Goal: Task Accomplishment & Management: Check status

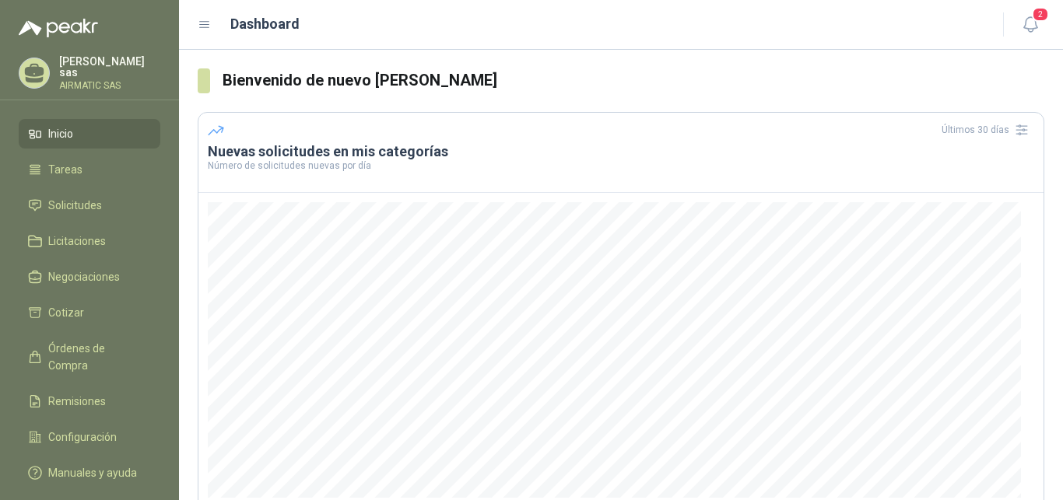
click at [136, 81] on p "AIRMATIC SAS" at bounding box center [109, 85] width 101 height 9
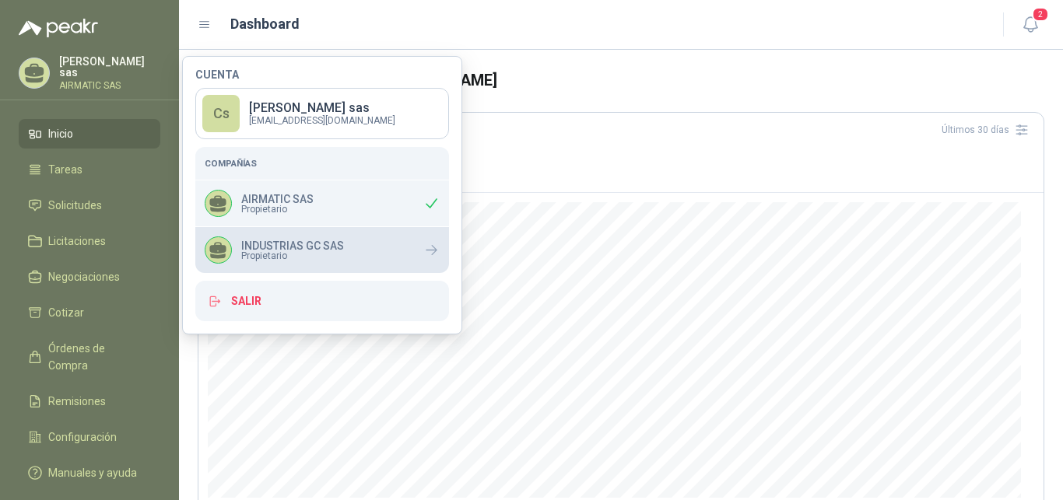
click at [338, 241] on p "INDUSTRIAS GC SAS" at bounding box center [292, 245] width 103 height 11
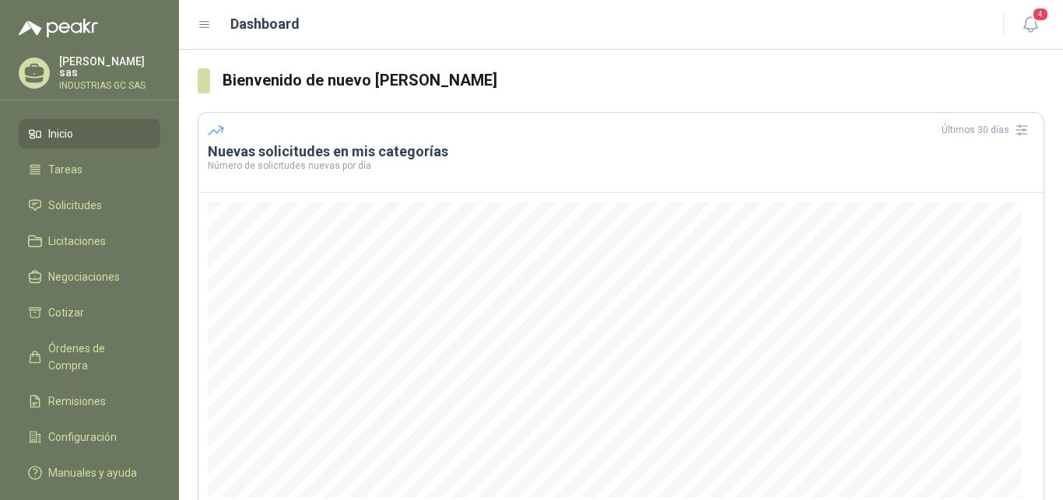
scroll to position [79, 0]
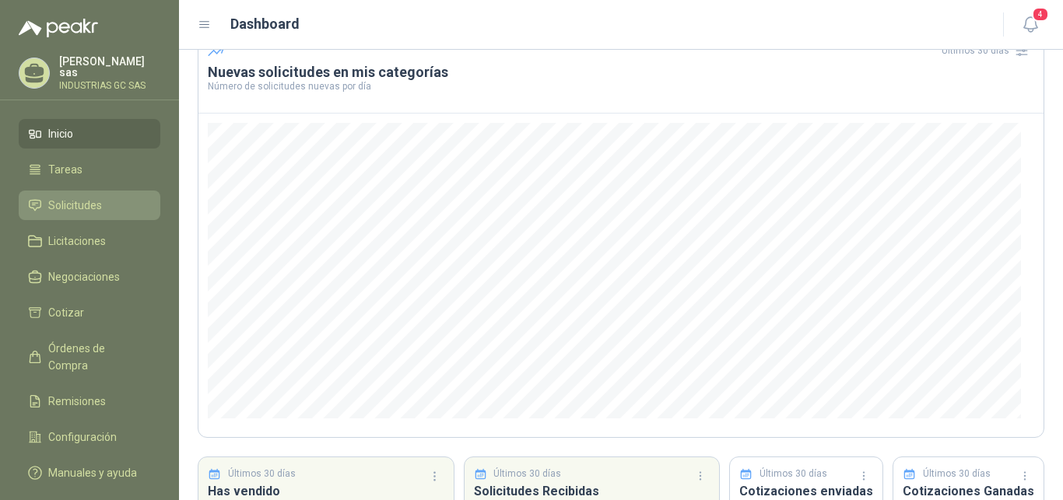
click at [76, 197] on span "Solicitudes" at bounding box center [75, 205] width 54 height 17
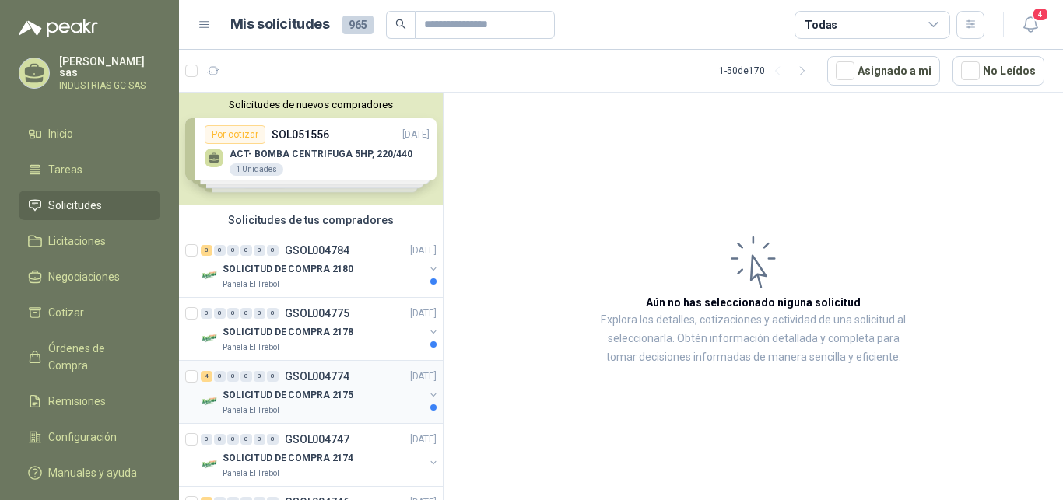
click at [335, 377] on p "GSOL004774" at bounding box center [317, 376] width 65 height 11
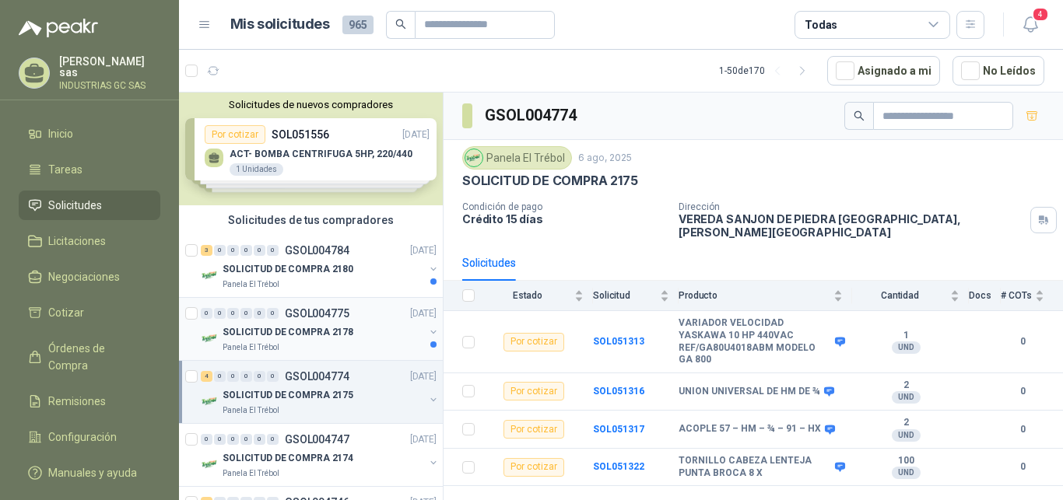
click at [287, 323] on div "SOLICITUD DE COMPRA 2178" at bounding box center [324, 332] width 202 height 19
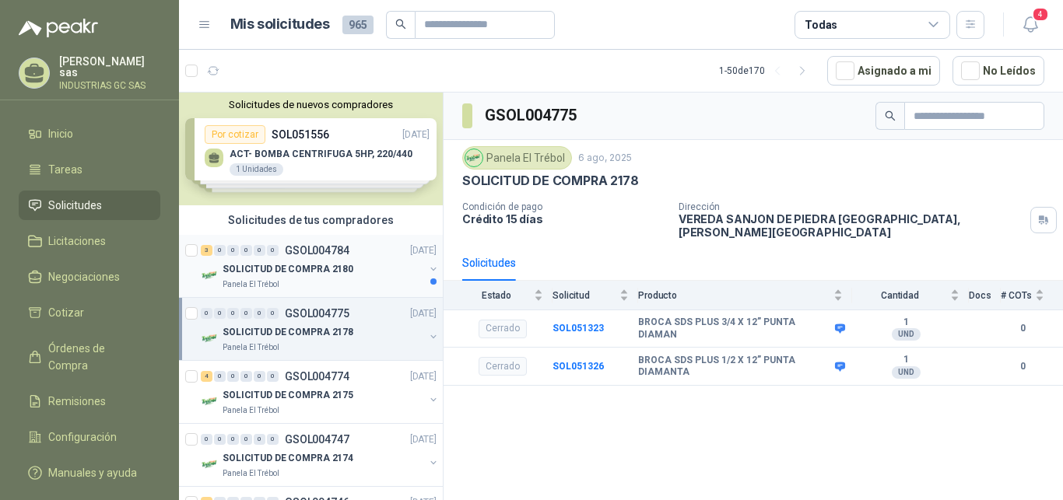
click at [331, 256] on p "GSOL004784" at bounding box center [317, 250] width 65 height 11
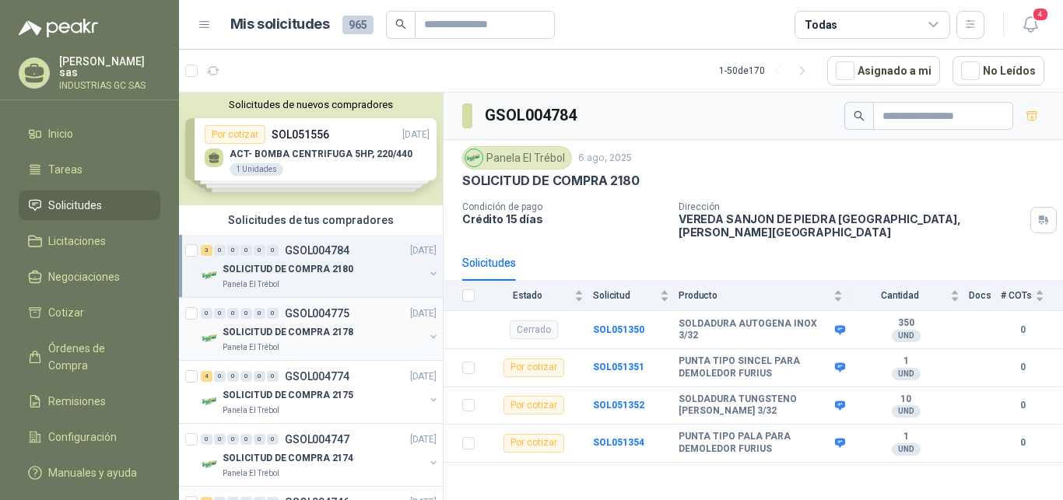
scroll to position [79, 0]
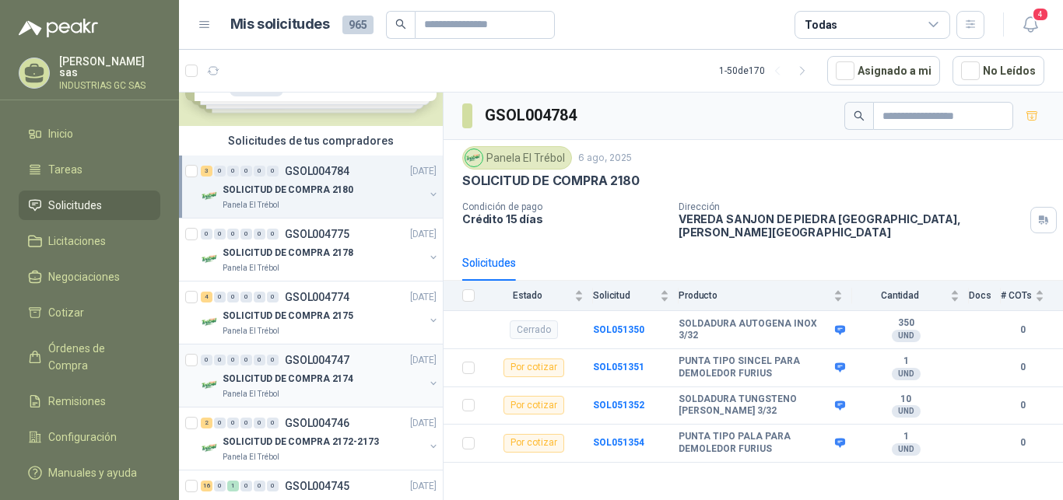
click at [367, 350] on div "0 0 0 0 0 0 GSOL004747 [DATE] SOLICITUD DE COMPRA 2174 Panela El Trébol" at bounding box center [311, 376] width 264 height 63
click at [349, 299] on div "4 0 0 0 0 0 GSOL004774 [DATE]" at bounding box center [320, 297] width 239 height 19
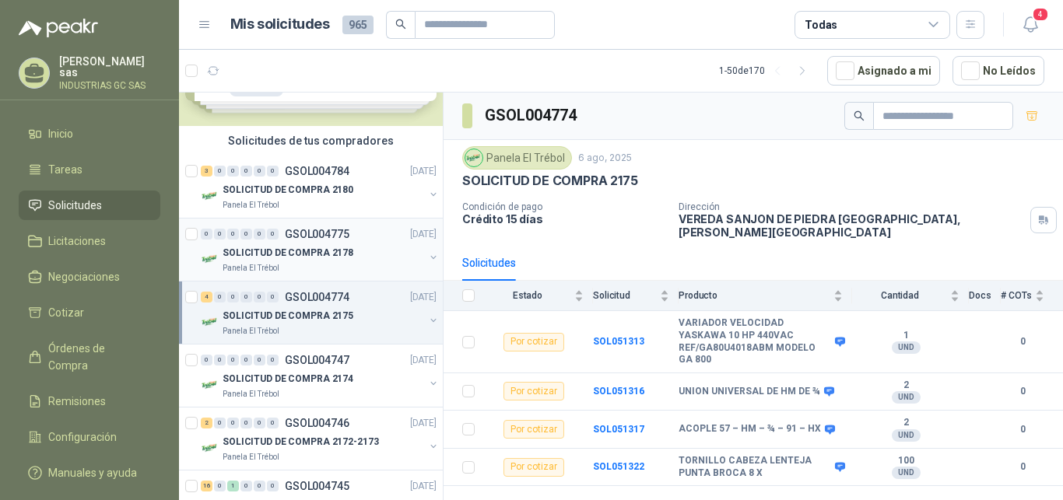
click at [260, 248] on p "SOLICITUD DE COMPRA 2178" at bounding box center [288, 253] width 131 height 15
